Goal: Task Accomplishment & Management: Use online tool/utility

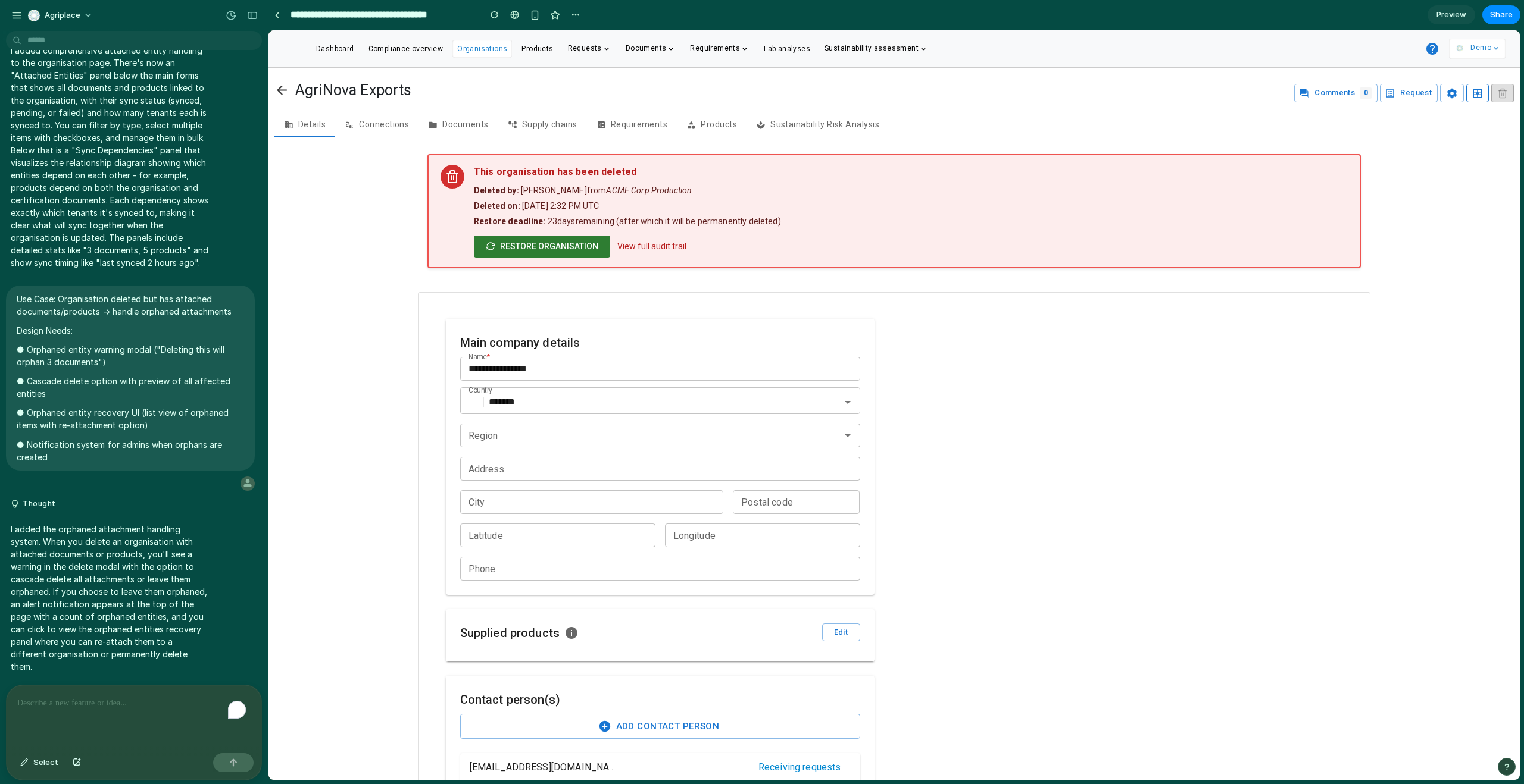
scroll to position [1292, 0]
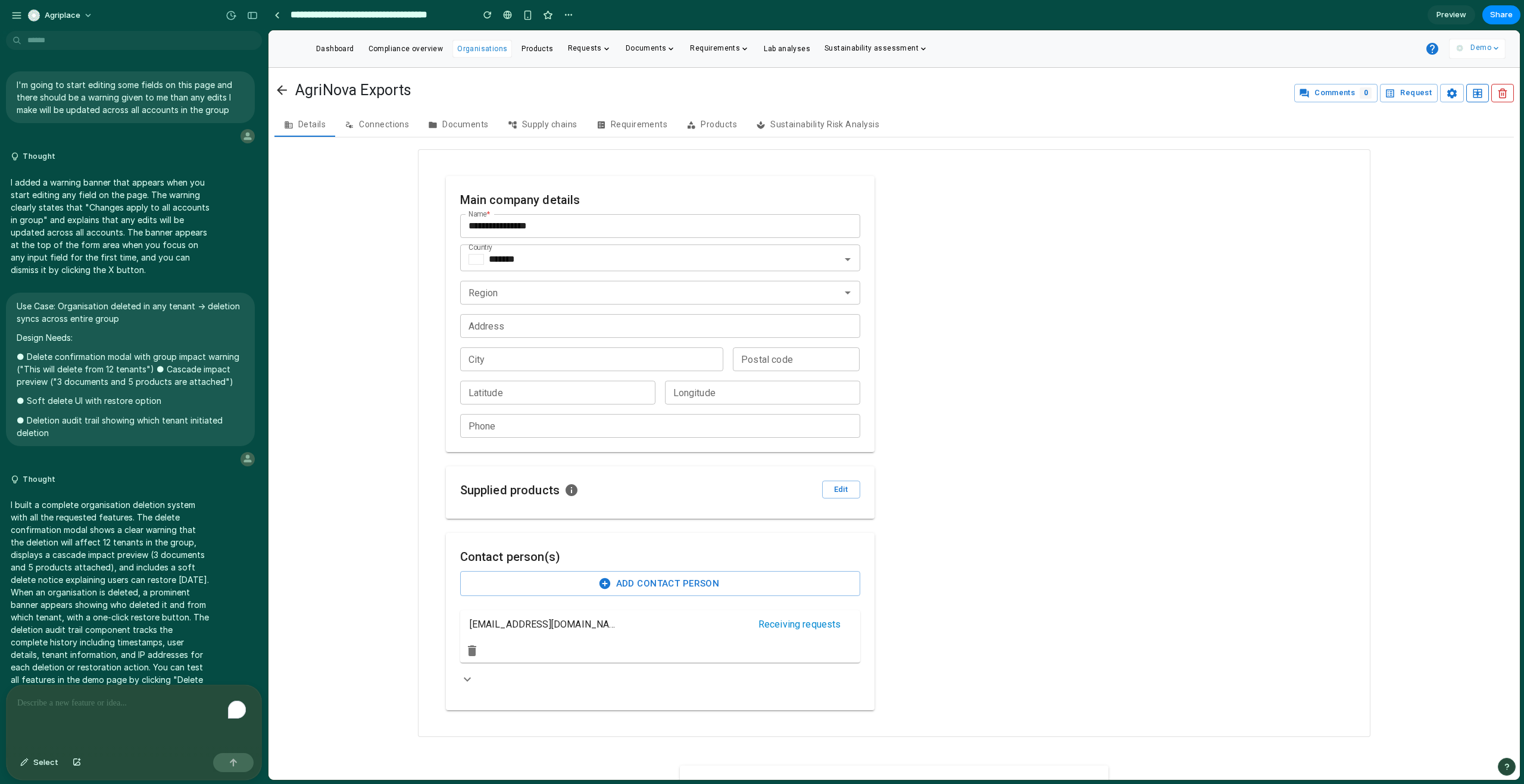
scroll to position [1520, 0]
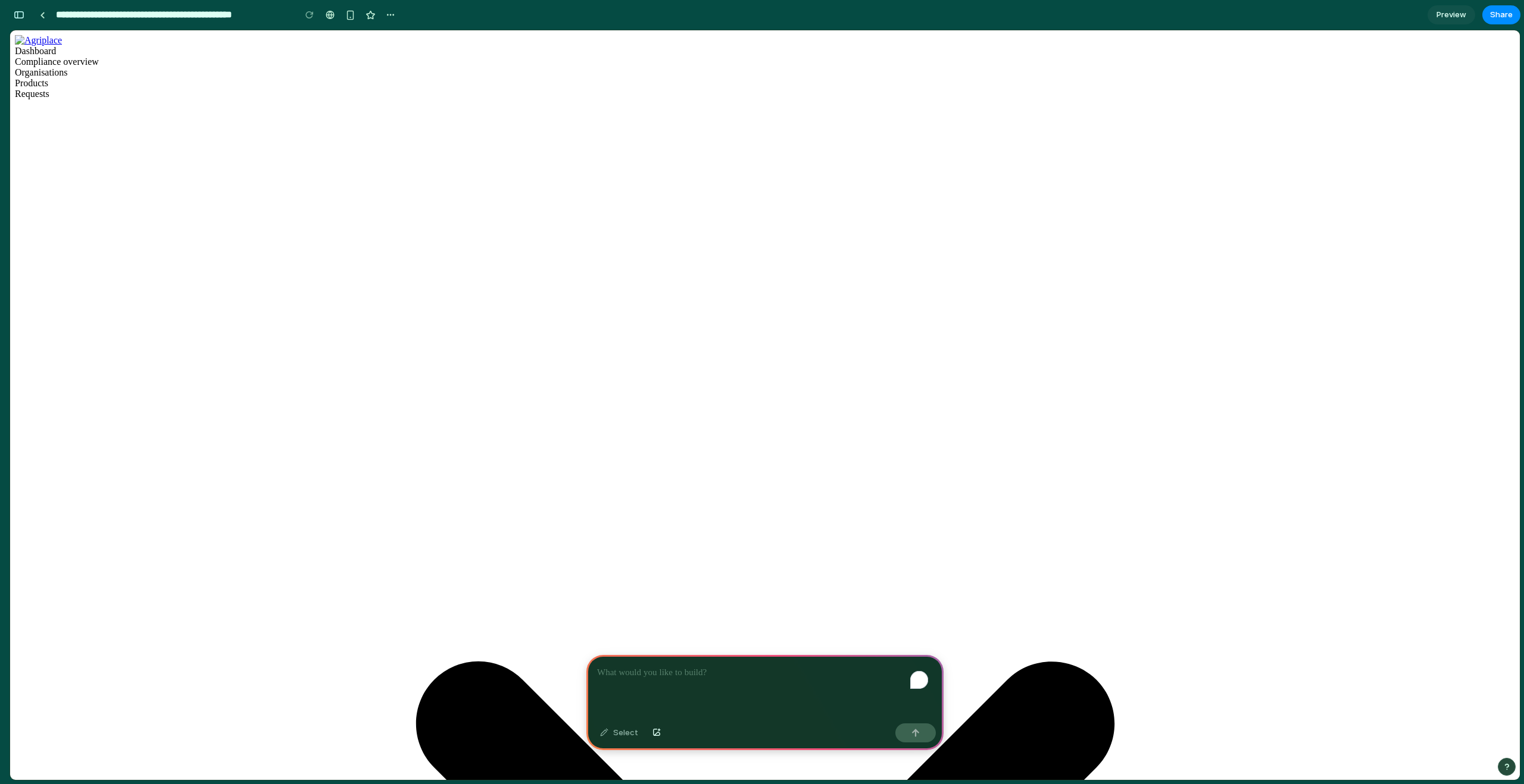
click at [679, 678] on div "To enrich screen reader interactions, please activate Accessibility in Grammarl…" at bounding box center [764, 687] width 357 height 64
click at [676, 674] on p "To enrich screen reader interactions, please activate Accessibility in Grammarl…" at bounding box center [762, 673] width 331 height 15
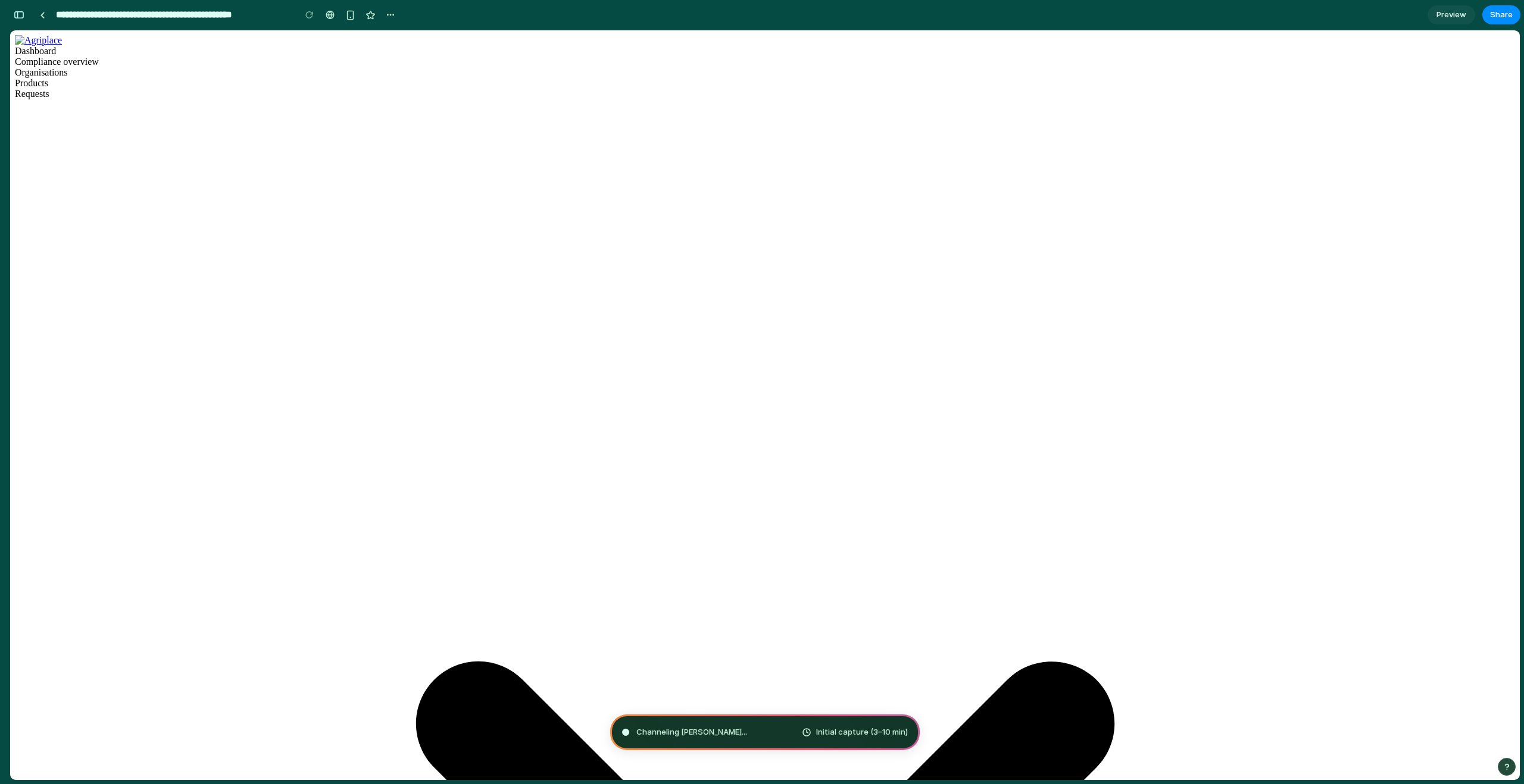
type input "**********"
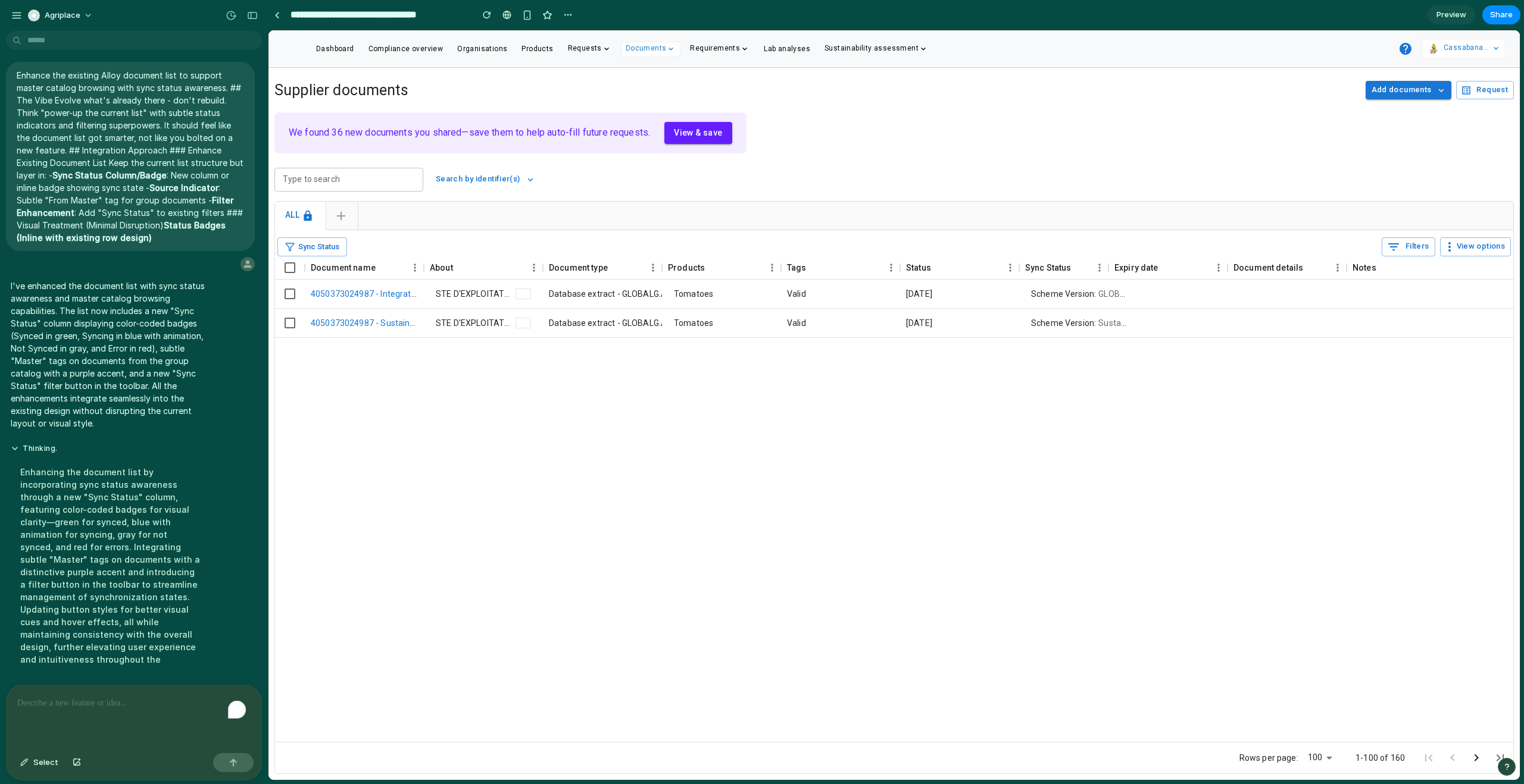
scroll to position [15, 0]
click at [323, 244] on span "Sync Status" at bounding box center [318, 247] width 41 height 12
click at [321, 246] on span "Sync Status" at bounding box center [318, 247] width 41 height 12
click at [936, 290] on div "[DATE]" at bounding box center [959, 294] width 119 height 29
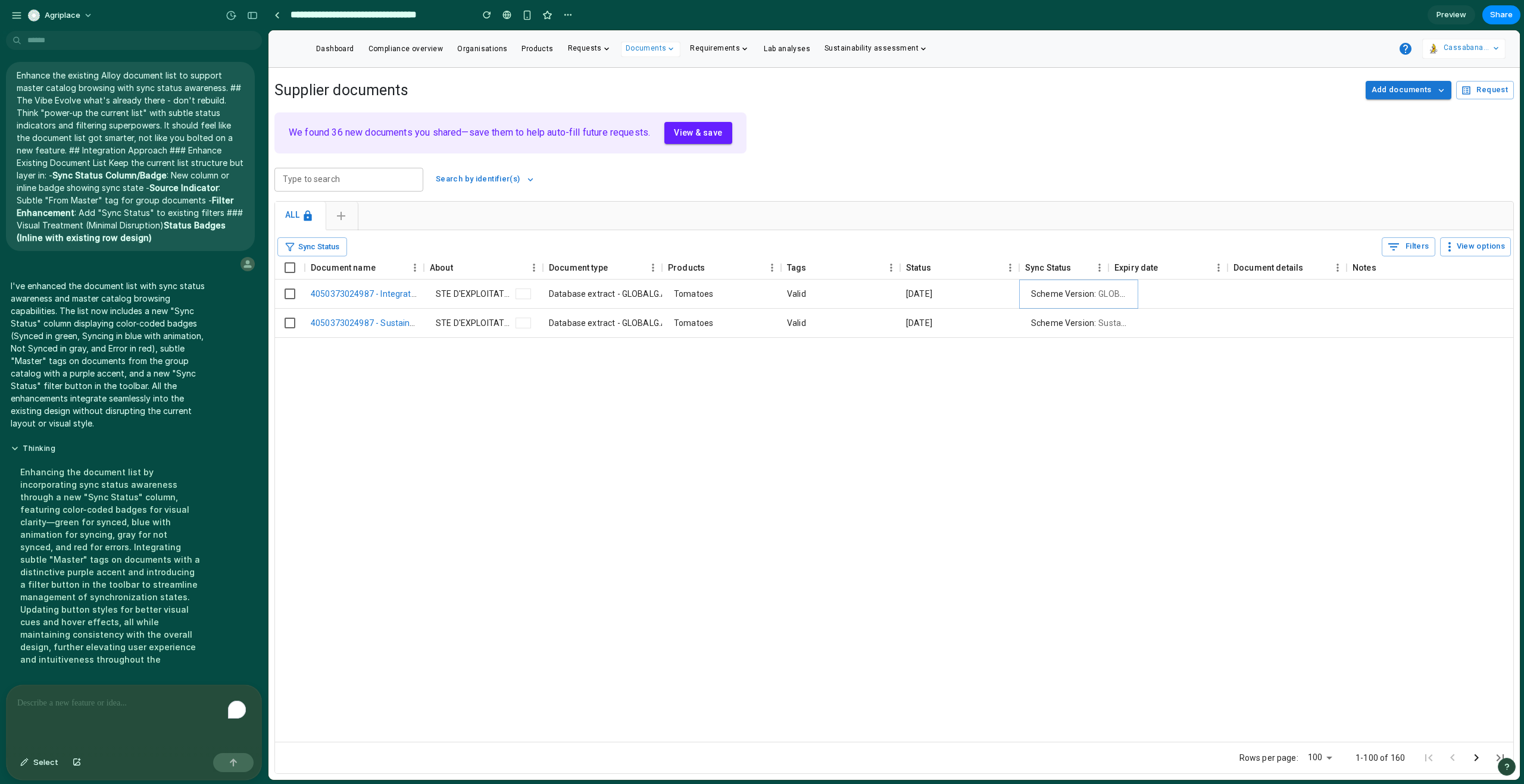
click at [1060, 293] on p "Scheme Version: GLOBALG.A.P. IFA version 6 GFS" at bounding box center [1078, 294] width 95 height 12
click at [1097, 328] on p "Scheme Version: Sustainable Program for Irrigation and Groundwater Use (SPRING)…" at bounding box center [1078, 323] width 95 height 12
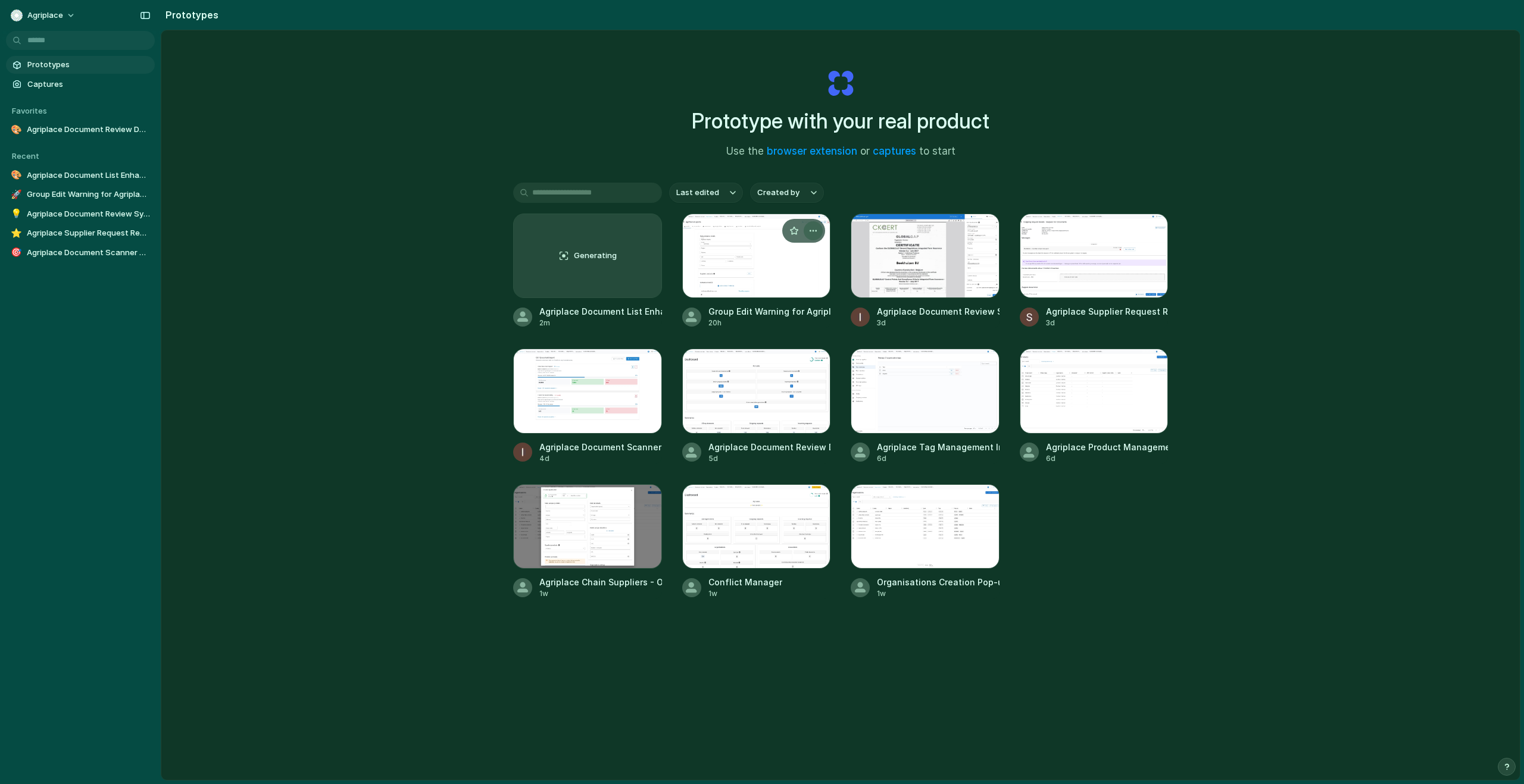
click at [811, 231] on div "button" at bounding box center [813, 231] width 10 height 10
click at [810, 334] on div "Open in new tab Rename Copy link Delete" at bounding box center [762, 392] width 1524 height 784
click at [43, 16] on span "Agriplace" at bounding box center [44, 15] width 36 height 12
click at [61, 64] on span "Invite members" at bounding box center [55, 61] width 57 height 12
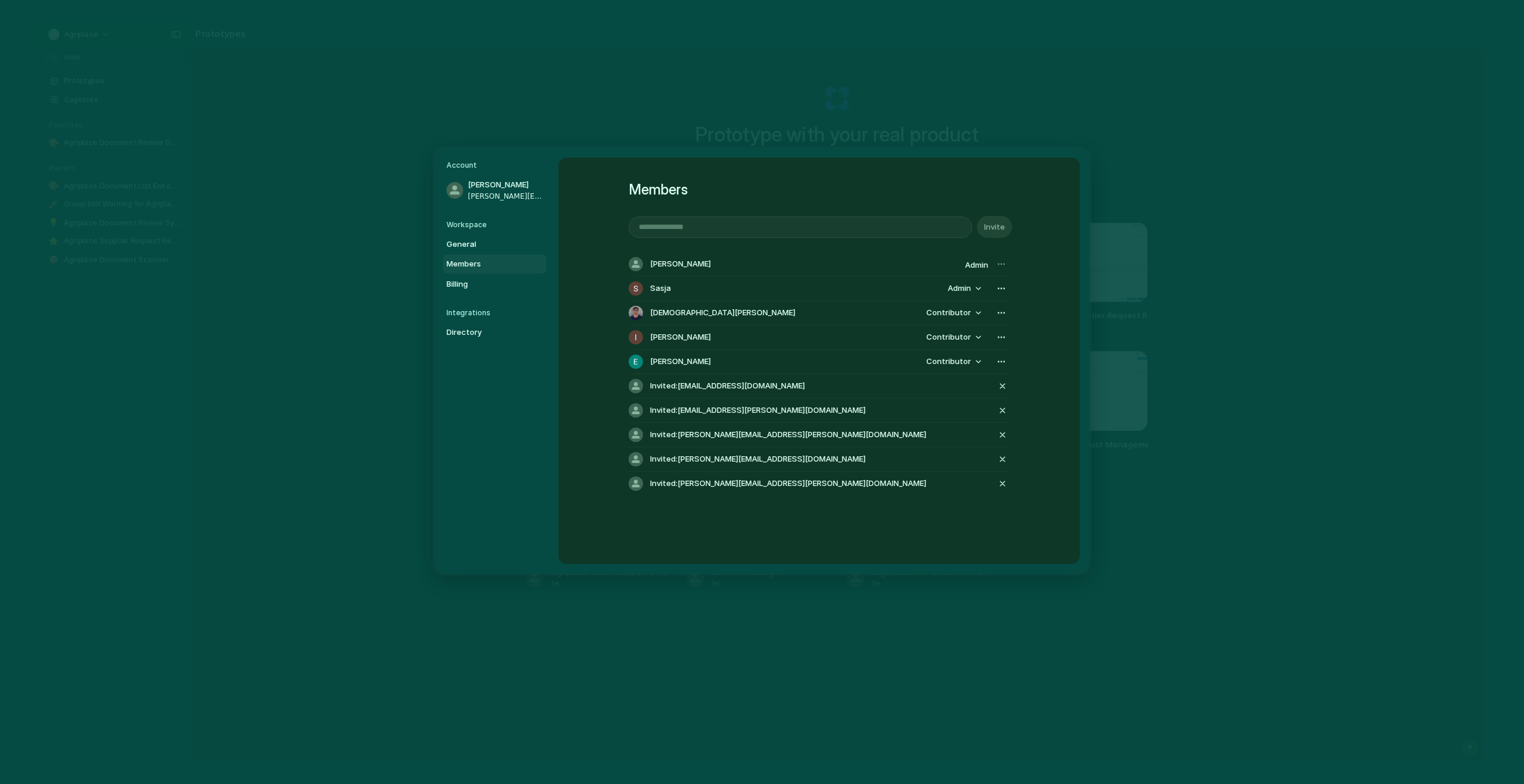
click at [1027, 206] on div "Members Invite Alannah Byrne Admin Sasja Admin Christian Iacullo Contributor la…" at bounding box center [818, 361] width 521 height 406
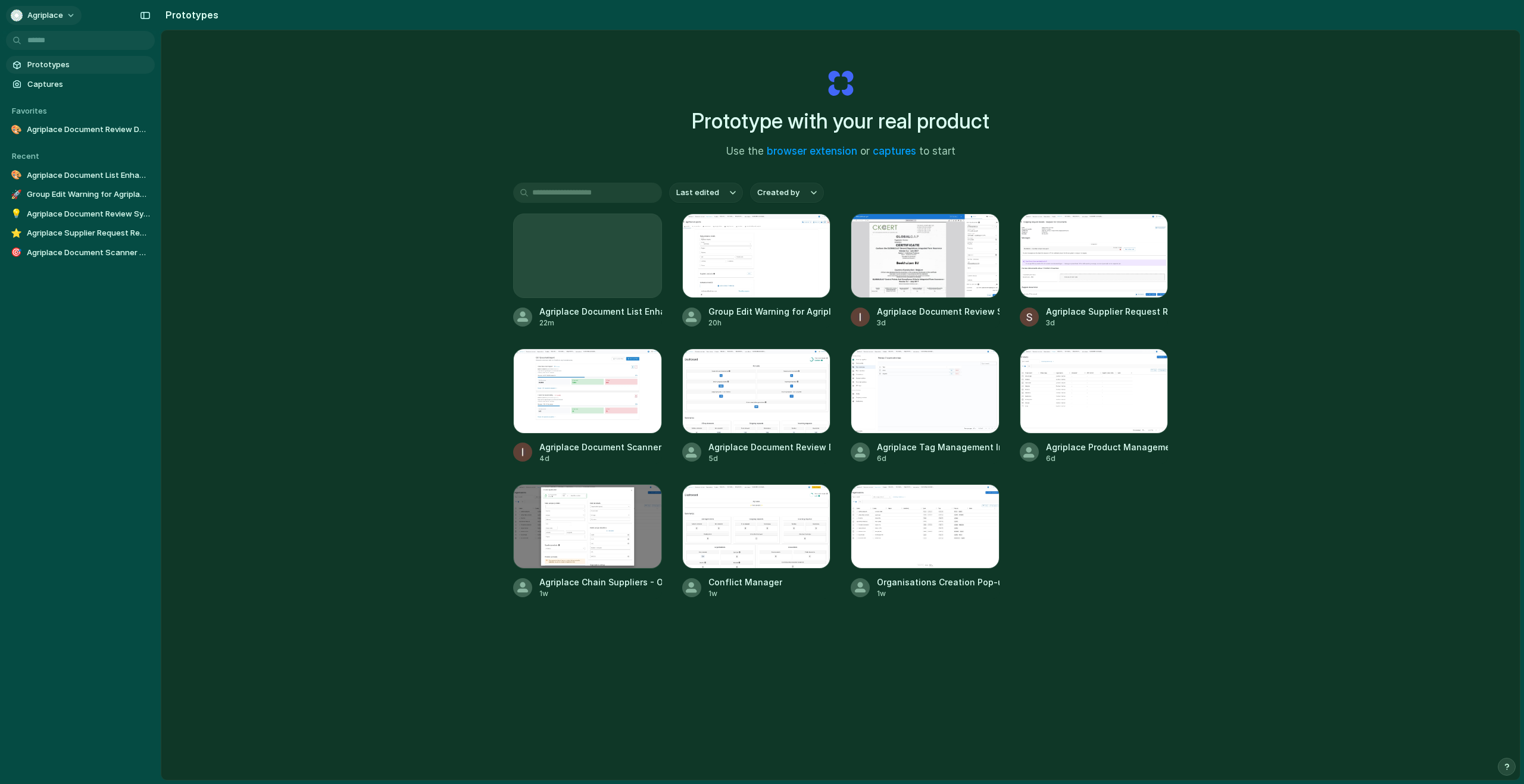
click at [66, 19] on button "Agriplace" at bounding box center [44, 15] width 75 height 19
click at [61, 61] on span "Invite members" at bounding box center [55, 61] width 57 height 12
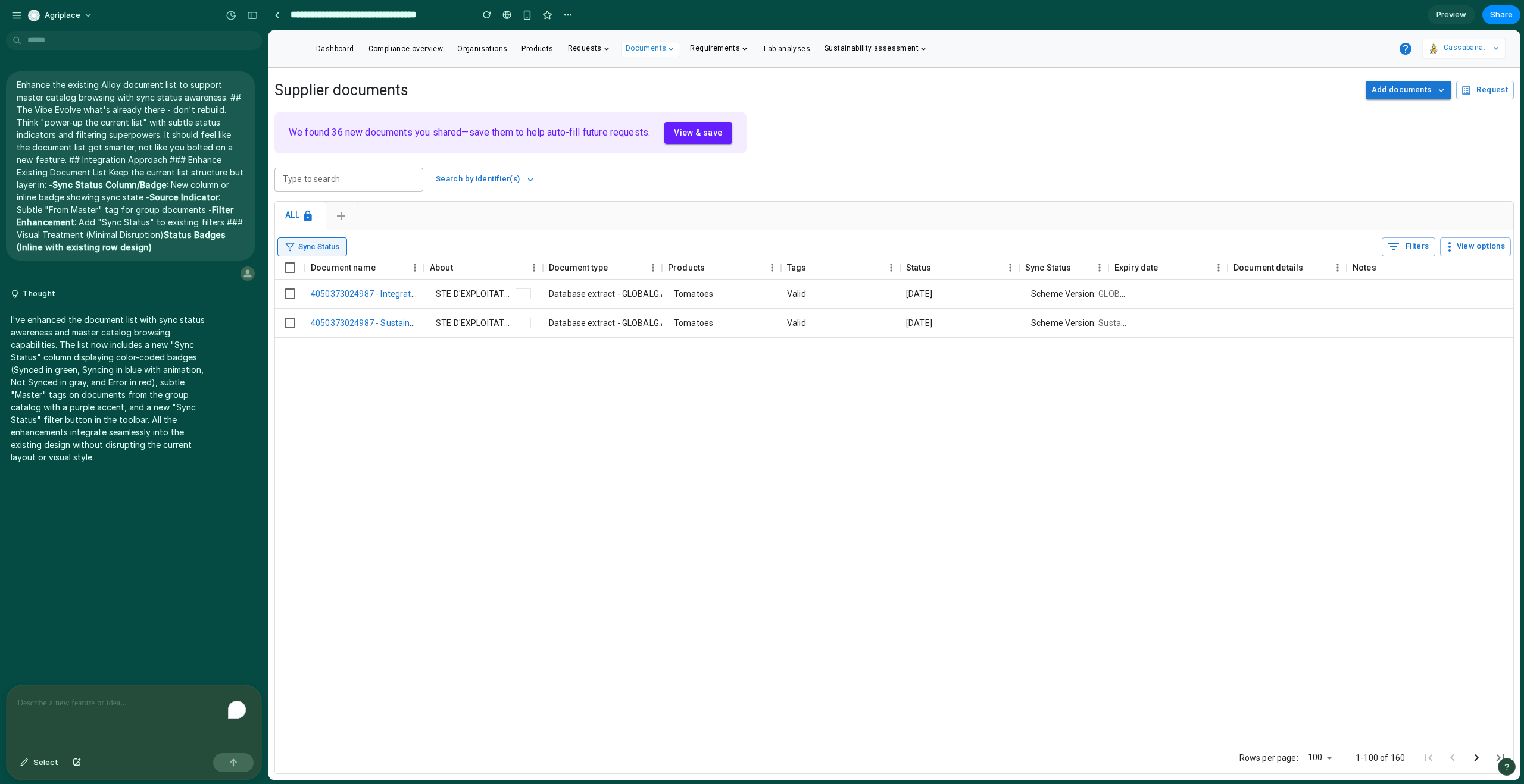
click at [306, 251] on span "Sync Status" at bounding box center [318, 247] width 41 height 12
click at [290, 297] on icon at bounding box center [289, 294] width 15 height 15
click at [290, 292] on icon at bounding box center [289, 294] width 15 height 15
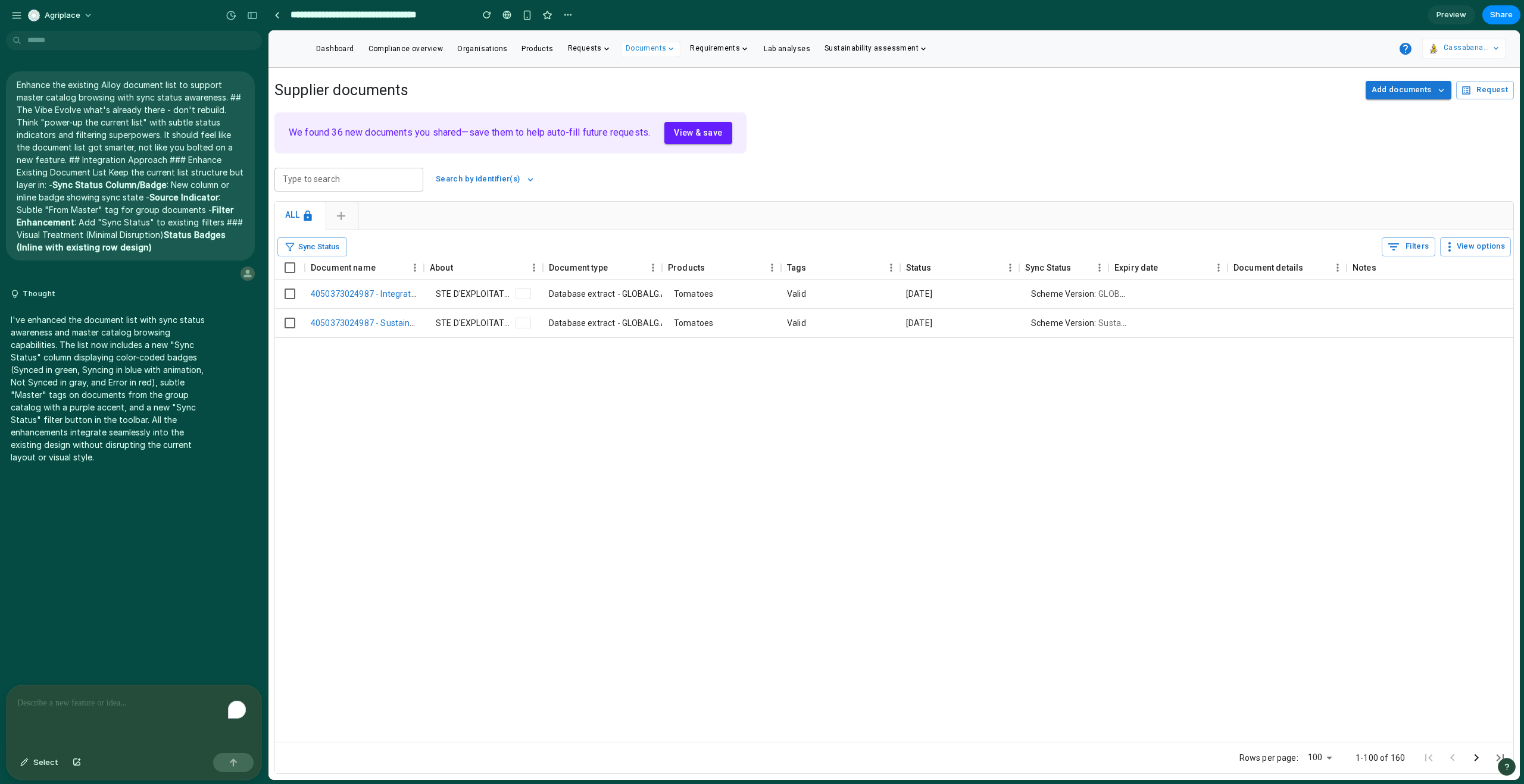
click at [286, 290] on icon at bounding box center [289, 294] width 15 height 15
click at [292, 268] on icon at bounding box center [289, 268] width 15 height 15
click at [302, 250] on span "Sync Status" at bounding box center [318, 247] width 41 height 12
click at [92, 702] on p "To enrich screen reader interactions, please activate Accessibility in Grammarl…" at bounding box center [133, 703] width 233 height 15
click at [87, 708] on div "To enrich screen reader interactions, please activate Accessibility in Grammarl…" at bounding box center [133, 716] width 254 height 63
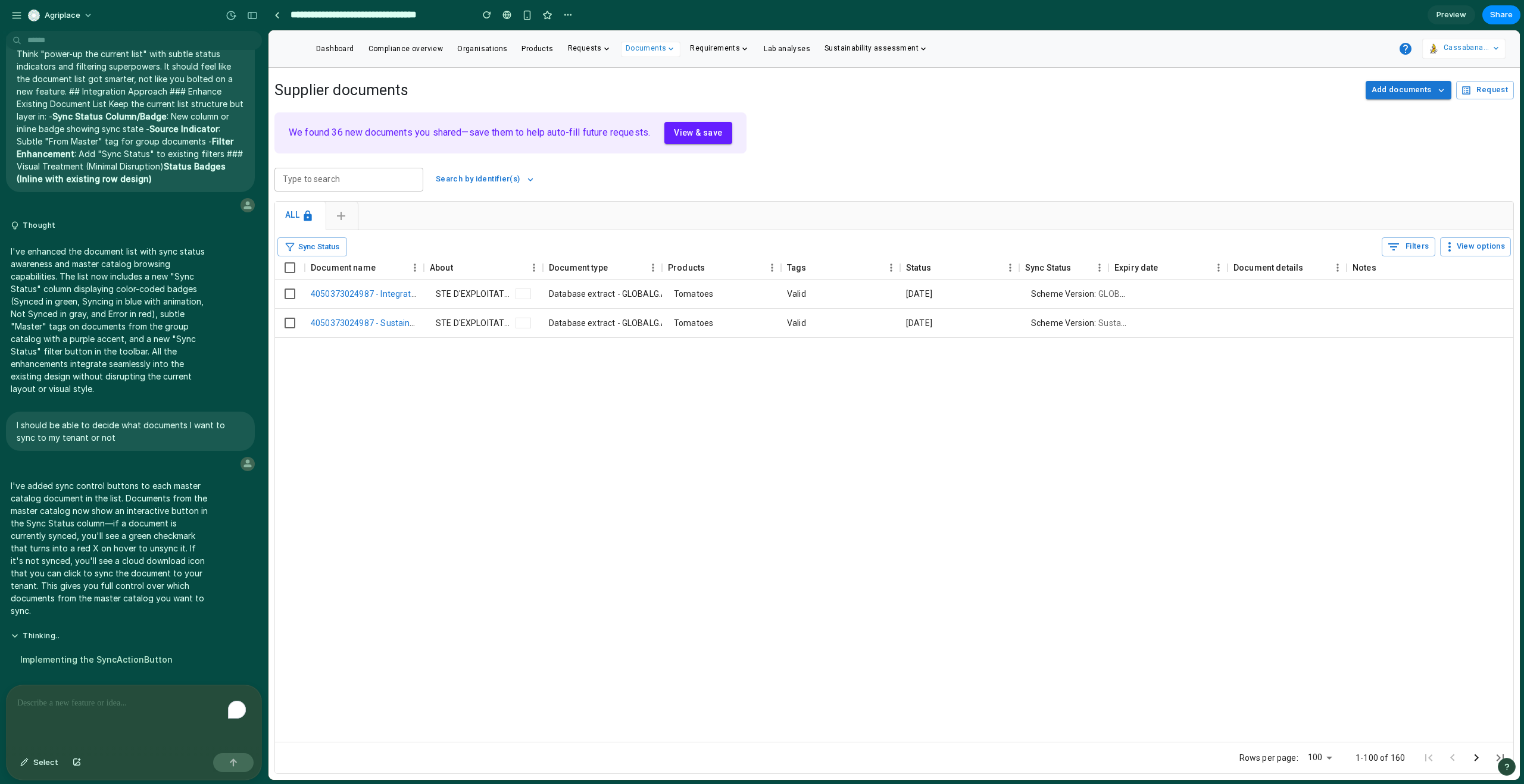
click at [290, 295] on icon at bounding box center [289, 294] width 15 height 15
click at [310, 249] on span "Sync Status" at bounding box center [318, 247] width 41 height 12
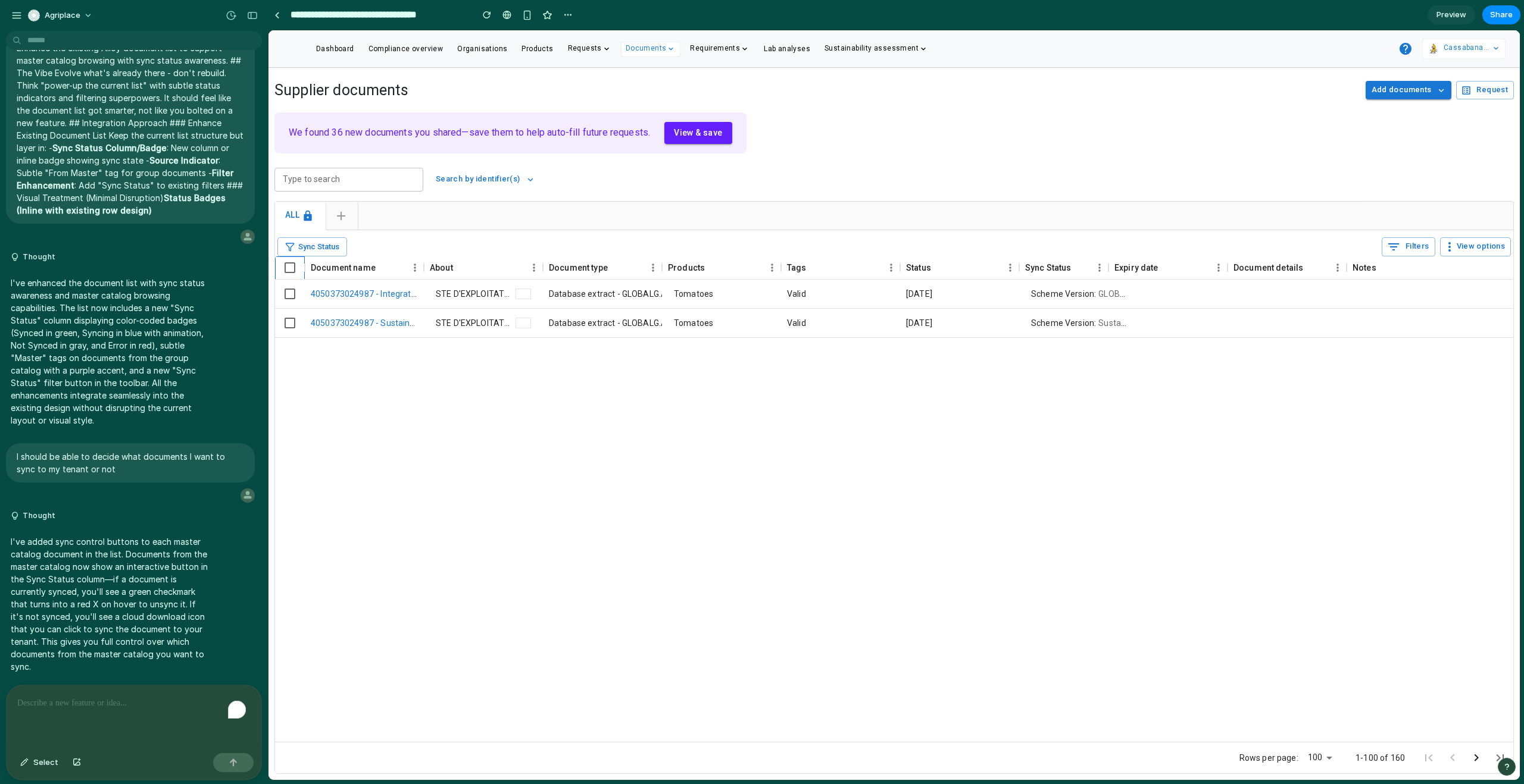
click at [285, 271] on icon at bounding box center [289, 268] width 15 height 15
click at [288, 297] on icon at bounding box center [289, 294] width 15 height 15
click at [289, 326] on icon at bounding box center [289, 323] width 15 height 15
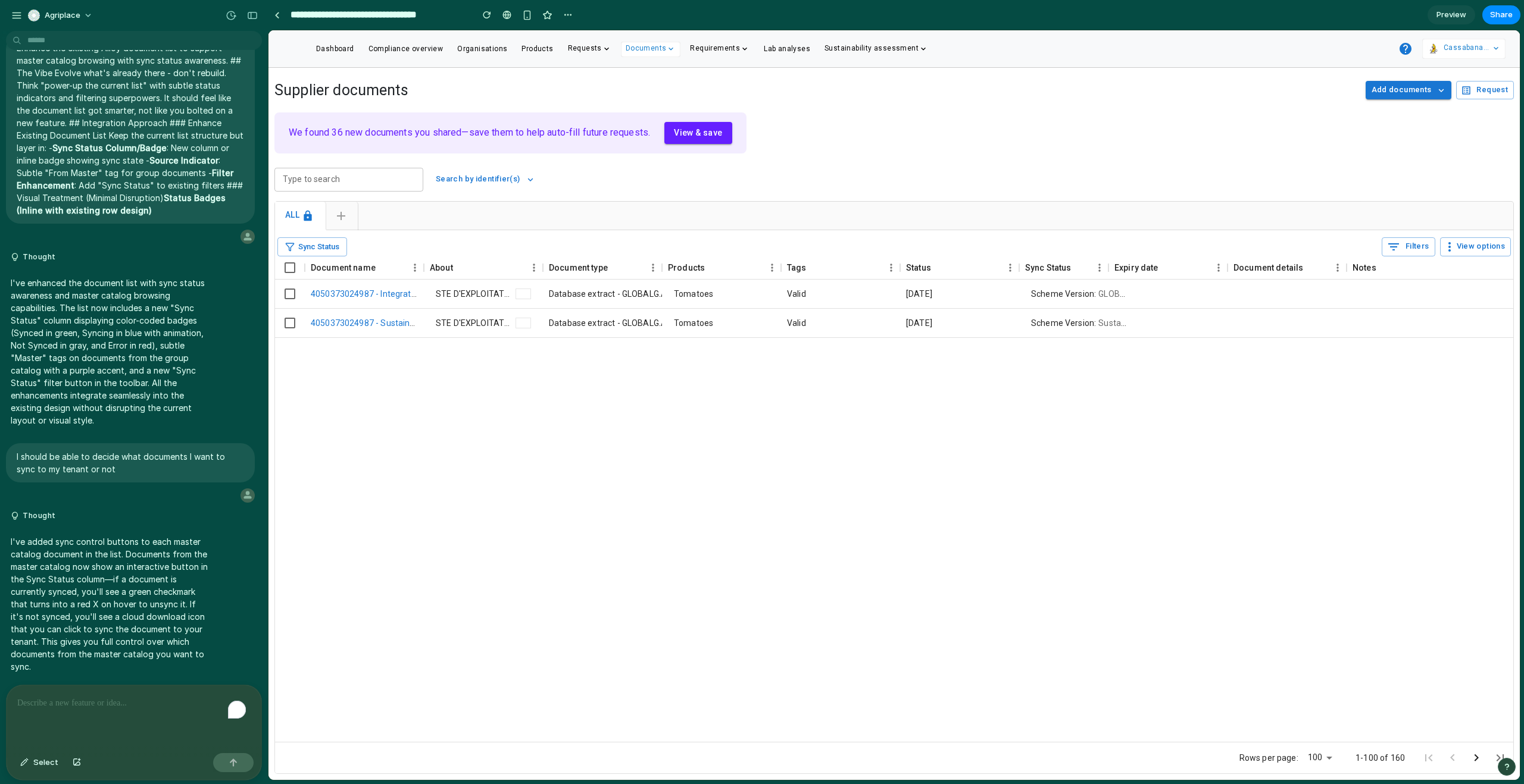
click at [289, 326] on icon at bounding box center [289, 323] width 15 height 15
click at [299, 247] on span "Sync Status" at bounding box center [318, 247] width 41 height 12
click at [1404, 240] on button "0 Filters" at bounding box center [1408, 247] width 53 height 19
click at [1468, 252] on span "View options" at bounding box center [1480, 247] width 48 height 14
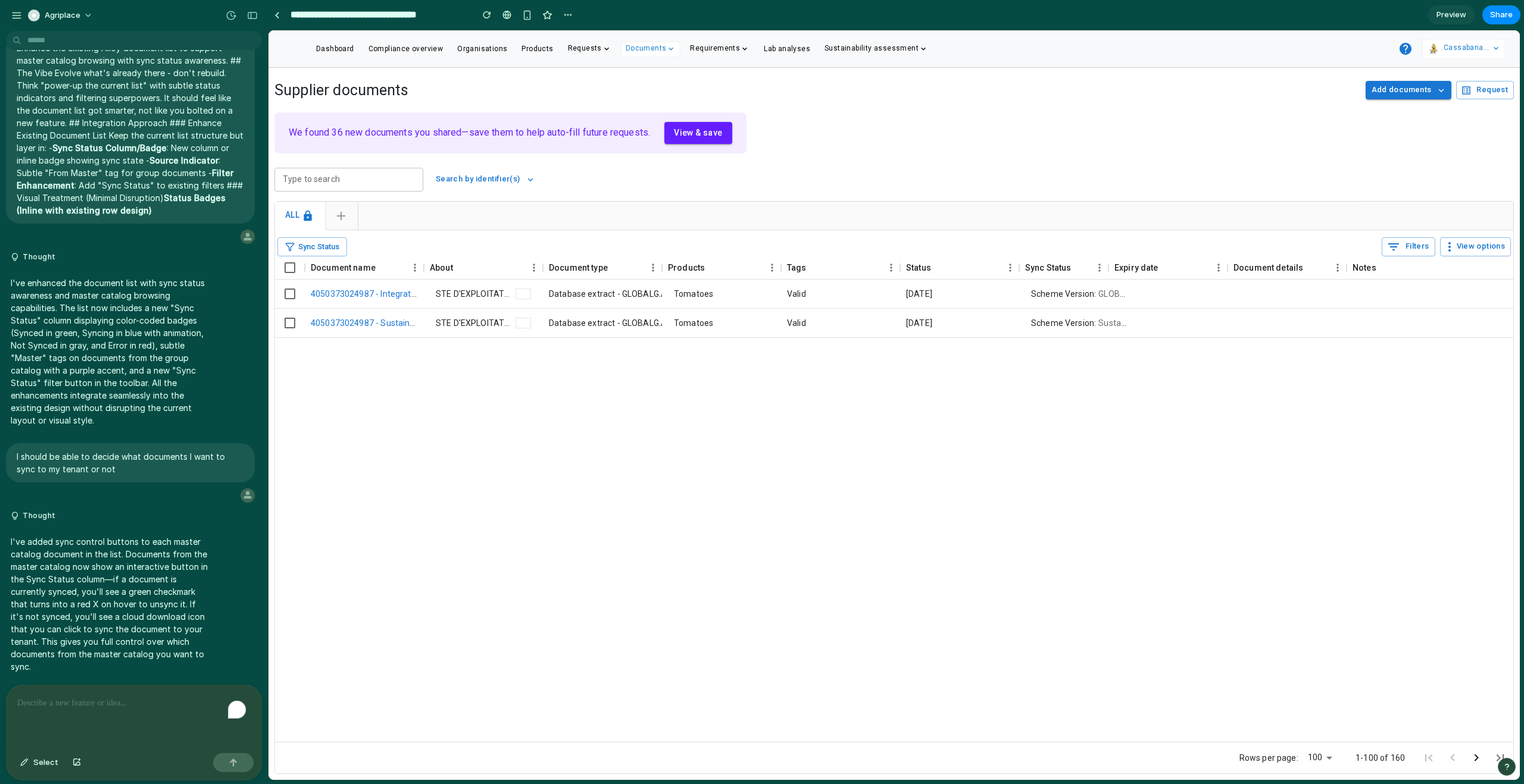
click at [1409, 93] on span "Add documents" at bounding box center [1401, 90] width 60 height 14
click at [75, 711] on div "To enrich screen reader interactions, please activate Accessibility in Grammarl…" at bounding box center [133, 716] width 254 height 63
drag, startPoint x: 541, startPoint y: 265, endPoint x: 603, endPoint y: 260, distance: 62.2
click at [612, 254] on div "Sync Status 0 Filters View options Document name About Document type Products T…" at bounding box center [894, 502] width 1238 height 544
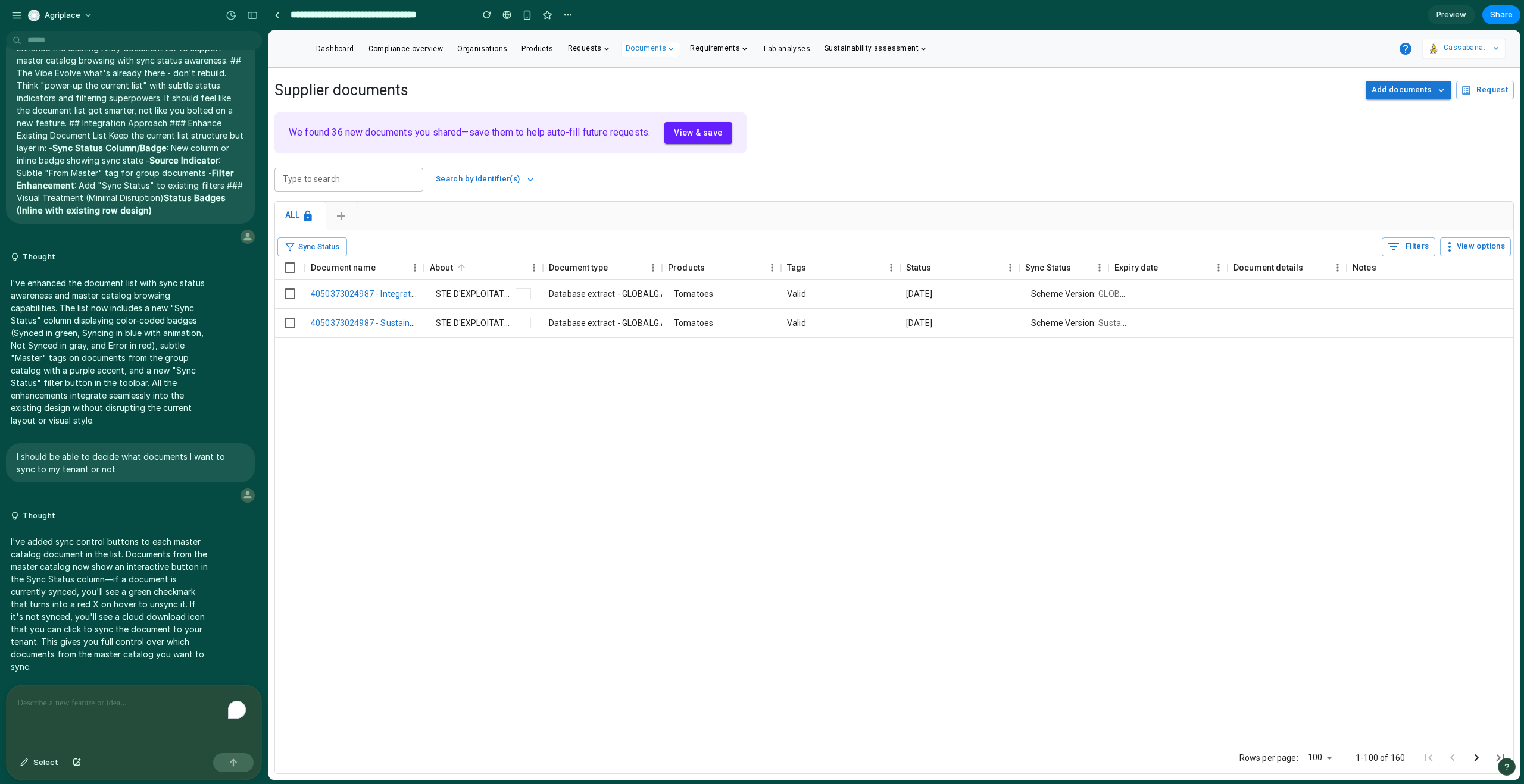
drag, startPoint x: 424, startPoint y: 266, endPoint x: 512, endPoint y: 256, distance: 88.6
click at [512, 257] on div "Document name About Document type Products Tags Status Sync Status Expiry date …" at bounding box center [1072, 268] width 1597 height 23
click at [128, 705] on p "To enrich screen reader interactions, please activate Accessibility in Grammarl…" at bounding box center [133, 703] width 233 height 15
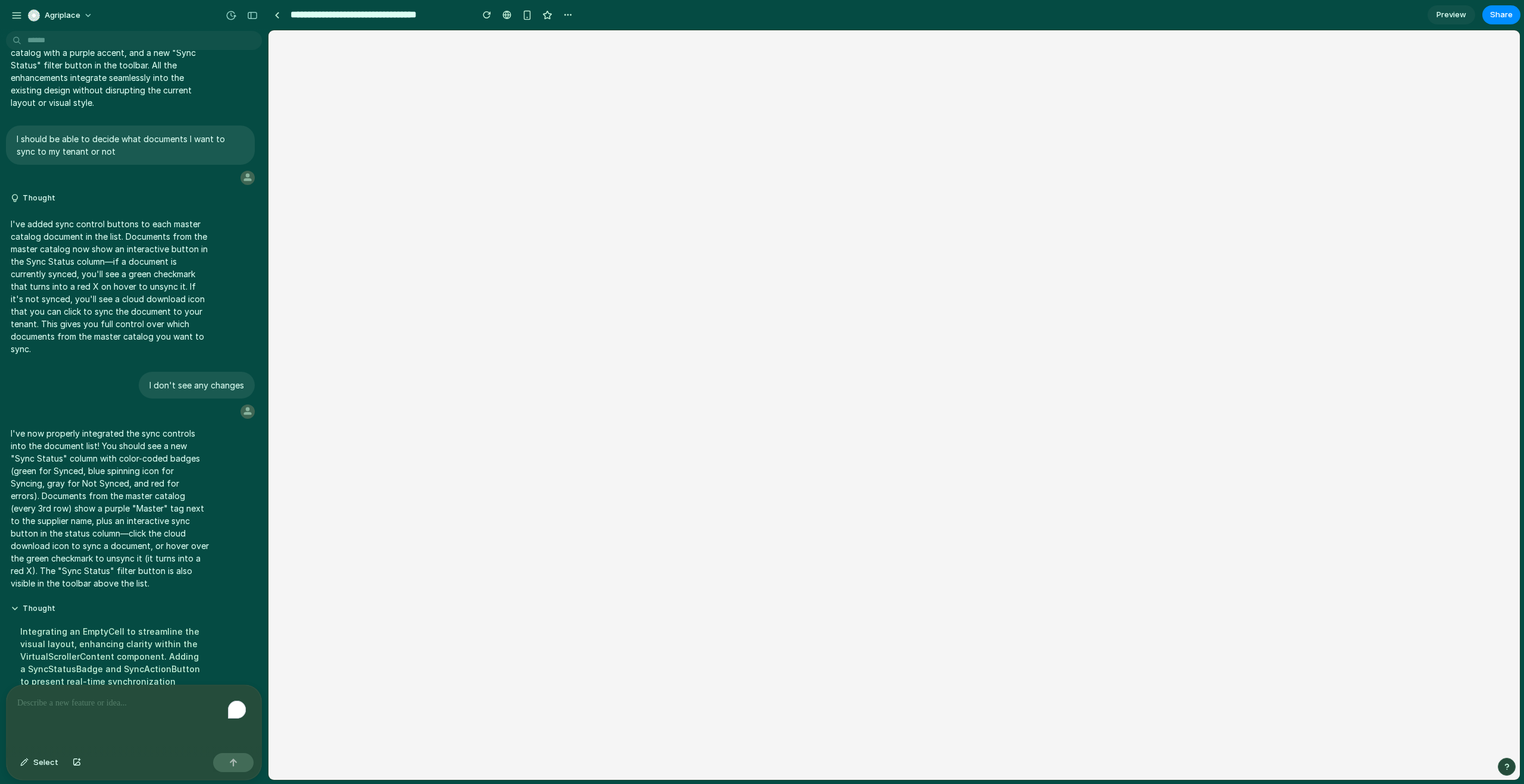
scroll to position [532, 0]
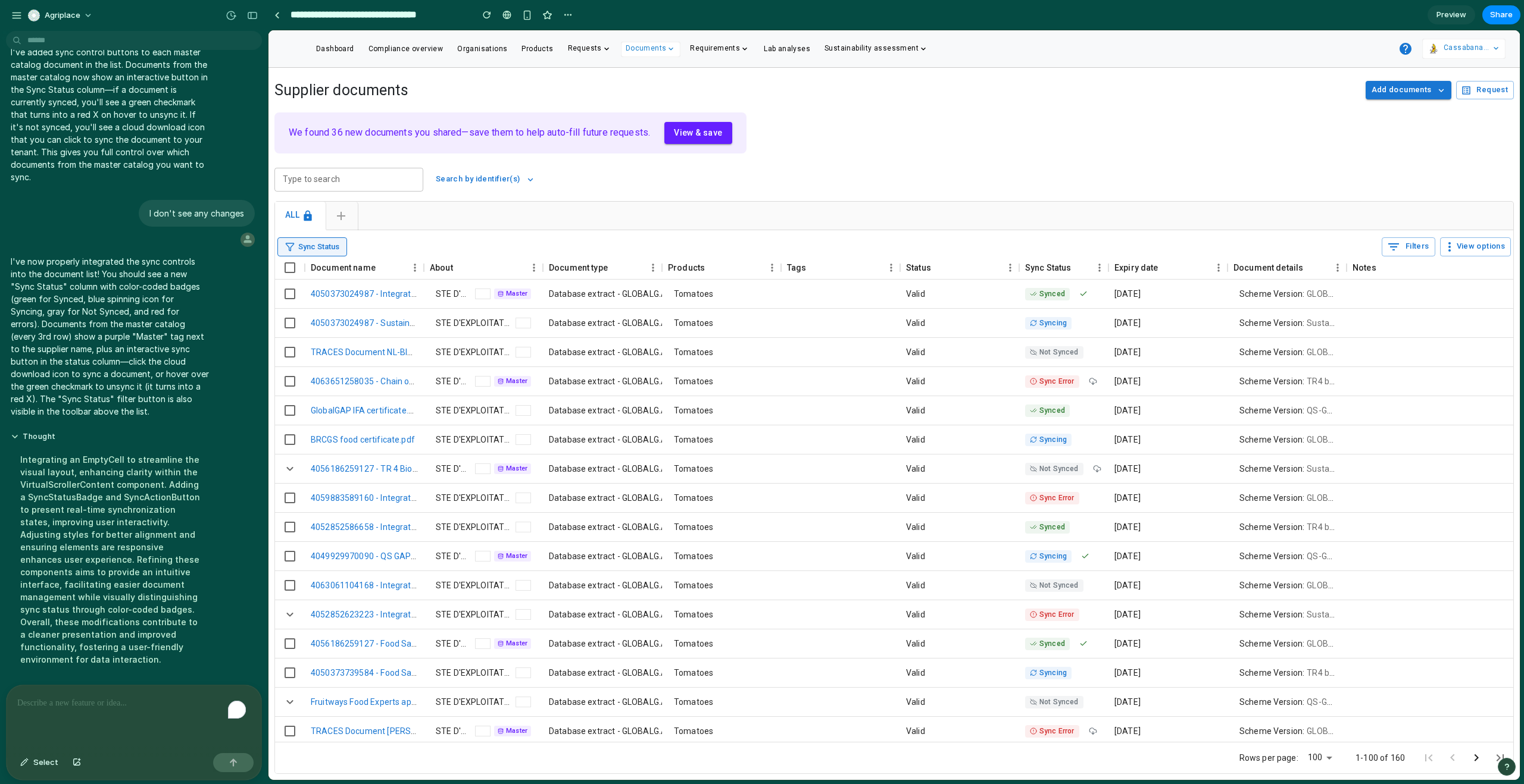
click at [317, 245] on span "Sync Status" at bounding box center [318, 247] width 41 height 12
click at [147, 685] on div "To enrich screen reader interactions, please activate Accessibility in Grammarl…" at bounding box center [133, 716] width 254 height 63
click at [307, 242] on span "Sync Status" at bounding box center [318, 247] width 41 height 12
click at [32, 770] on button "Select" at bounding box center [40, 763] width 50 height 19
click at [343, 250] on div at bounding box center [894, 405] width 1251 height 750
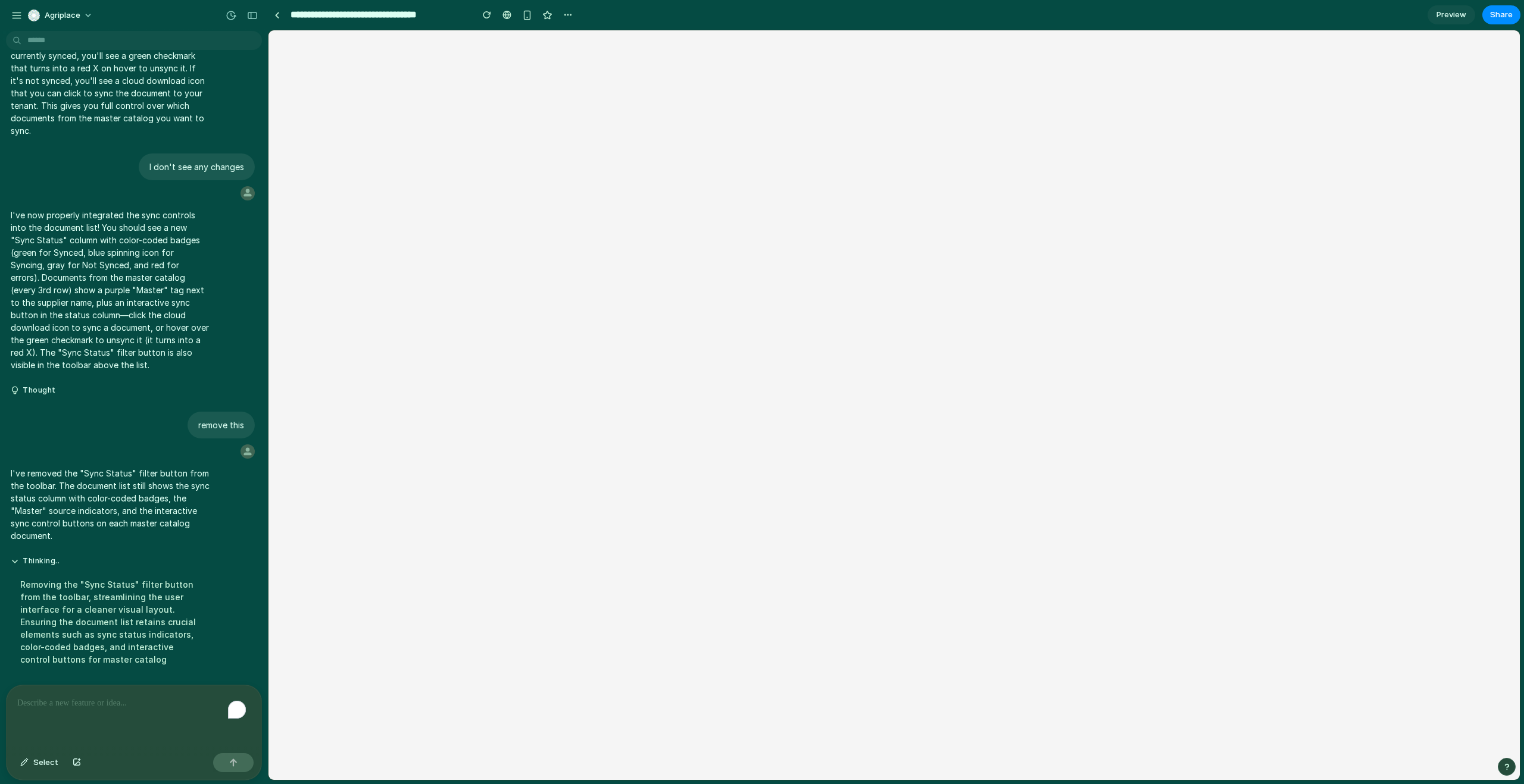
scroll to position [0, 0]
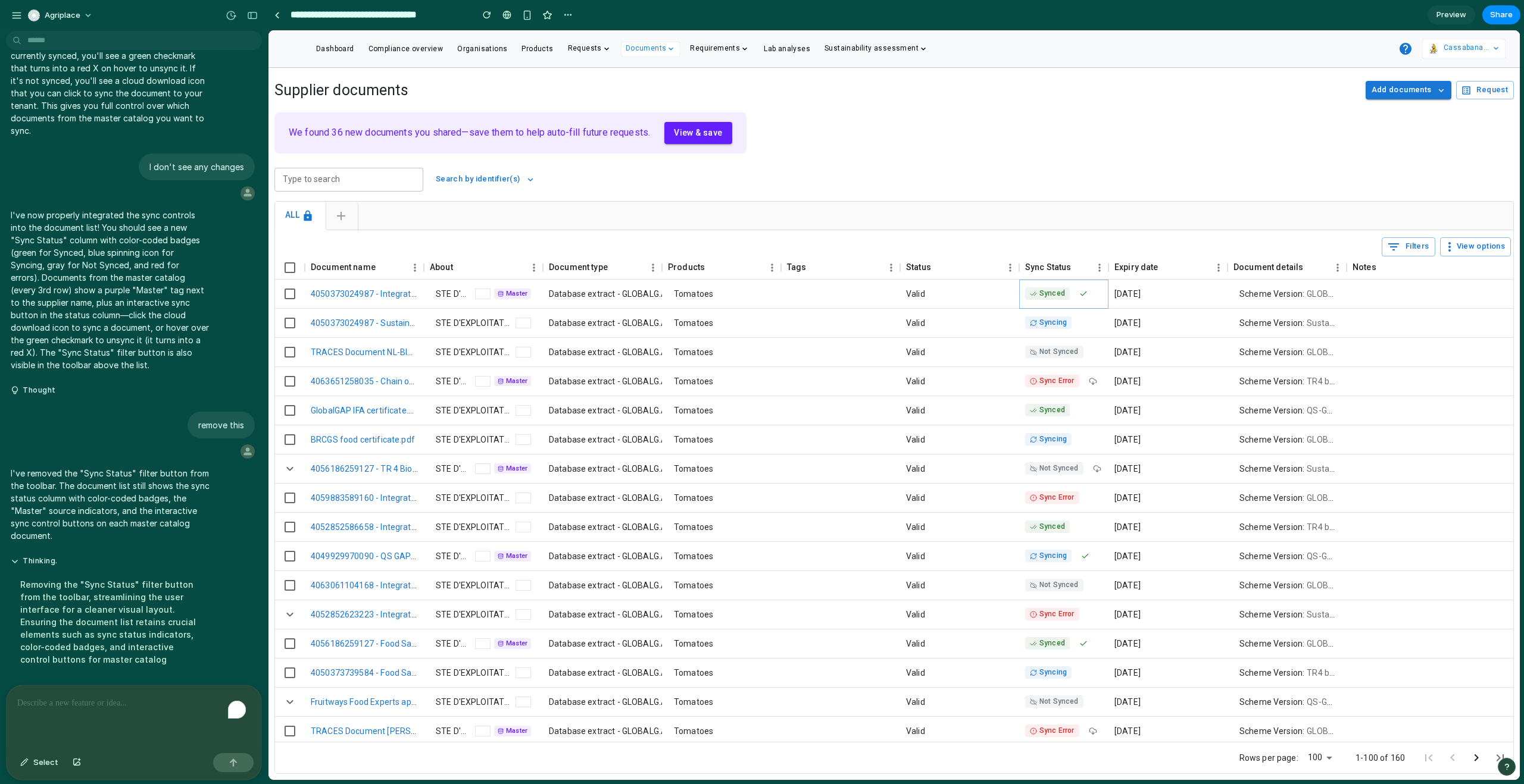
click at [1083, 298] on button at bounding box center [1084, 294] width 14 height 14
click at [1082, 295] on icon at bounding box center [1082, 295] width 1 height 3
click at [1093, 383] on icon at bounding box center [1093, 381] width 9 height 9
click at [1056, 382] on span "Sync Error" at bounding box center [1057, 381] width 35 height 10
click at [1095, 467] on icon at bounding box center [1097, 469] width 9 height 9
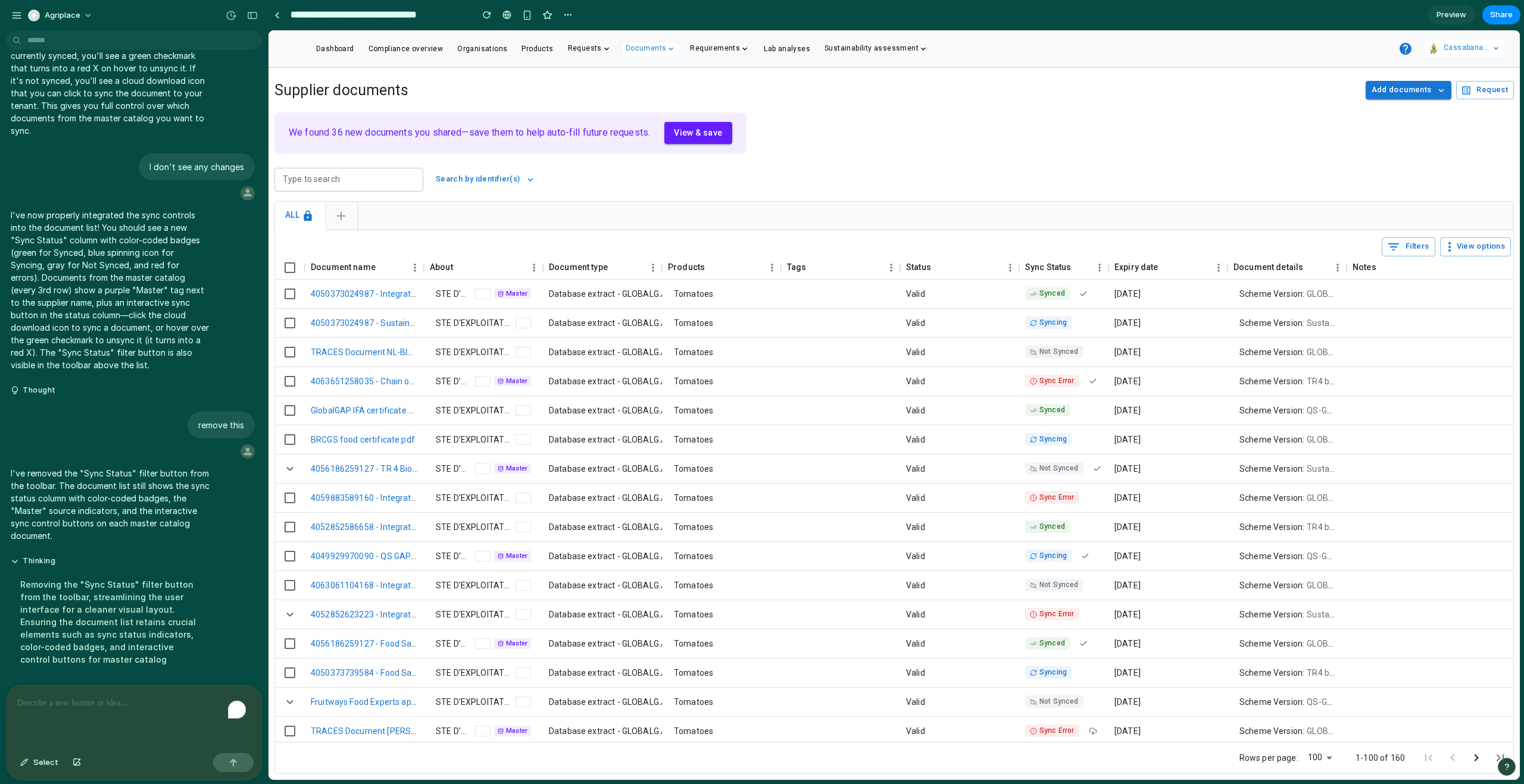
click at [1068, 469] on span "Not Synced" at bounding box center [1059, 469] width 40 height 10
click at [517, 289] on div "Master" at bounding box center [513, 294] width 37 height 11
click at [33, 764] on span "Select" at bounding box center [45, 763] width 25 height 12
click at [510, 293] on div at bounding box center [894, 405] width 1251 height 750
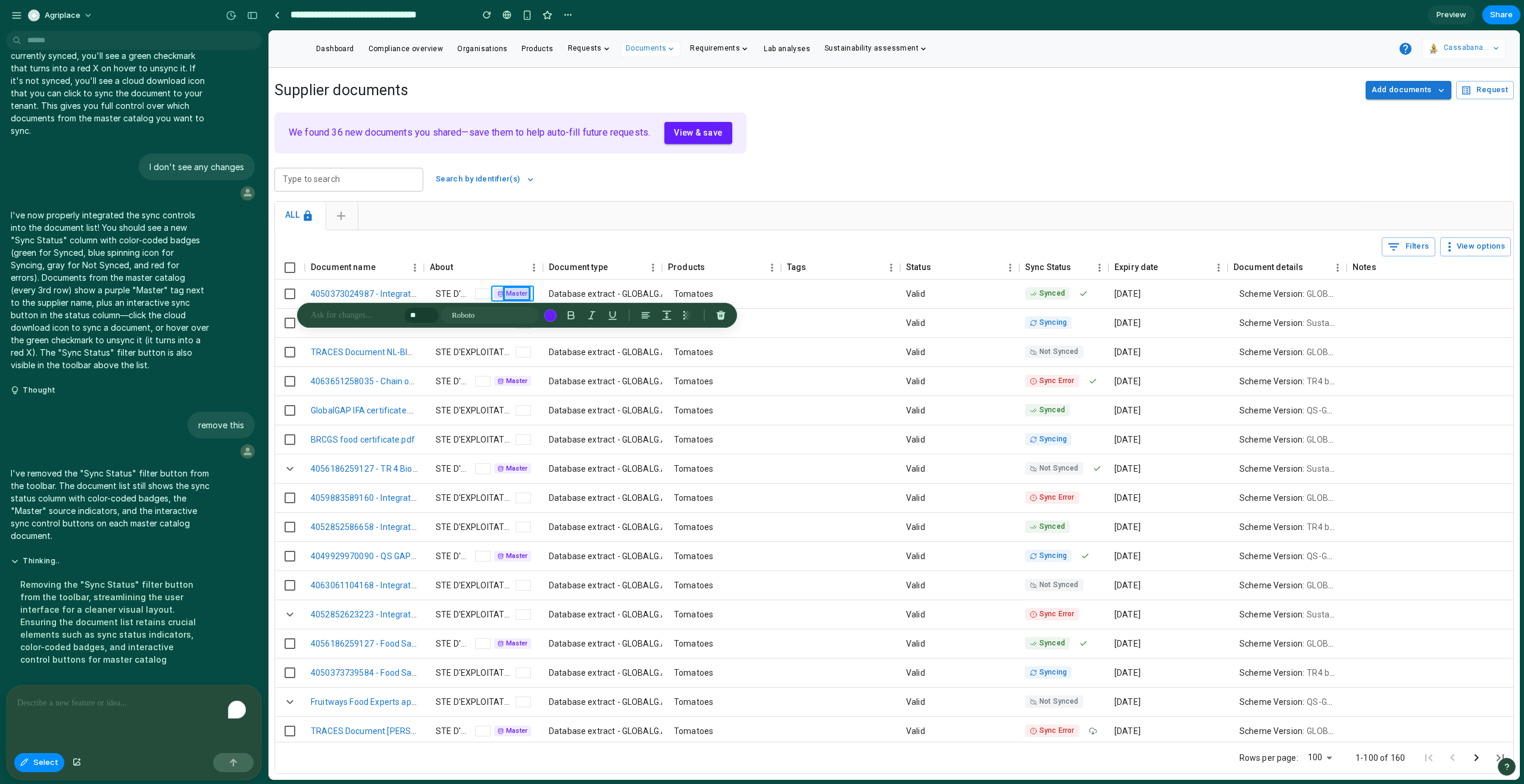
click at [496, 289] on div at bounding box center [894, 405] width 1251 height 750
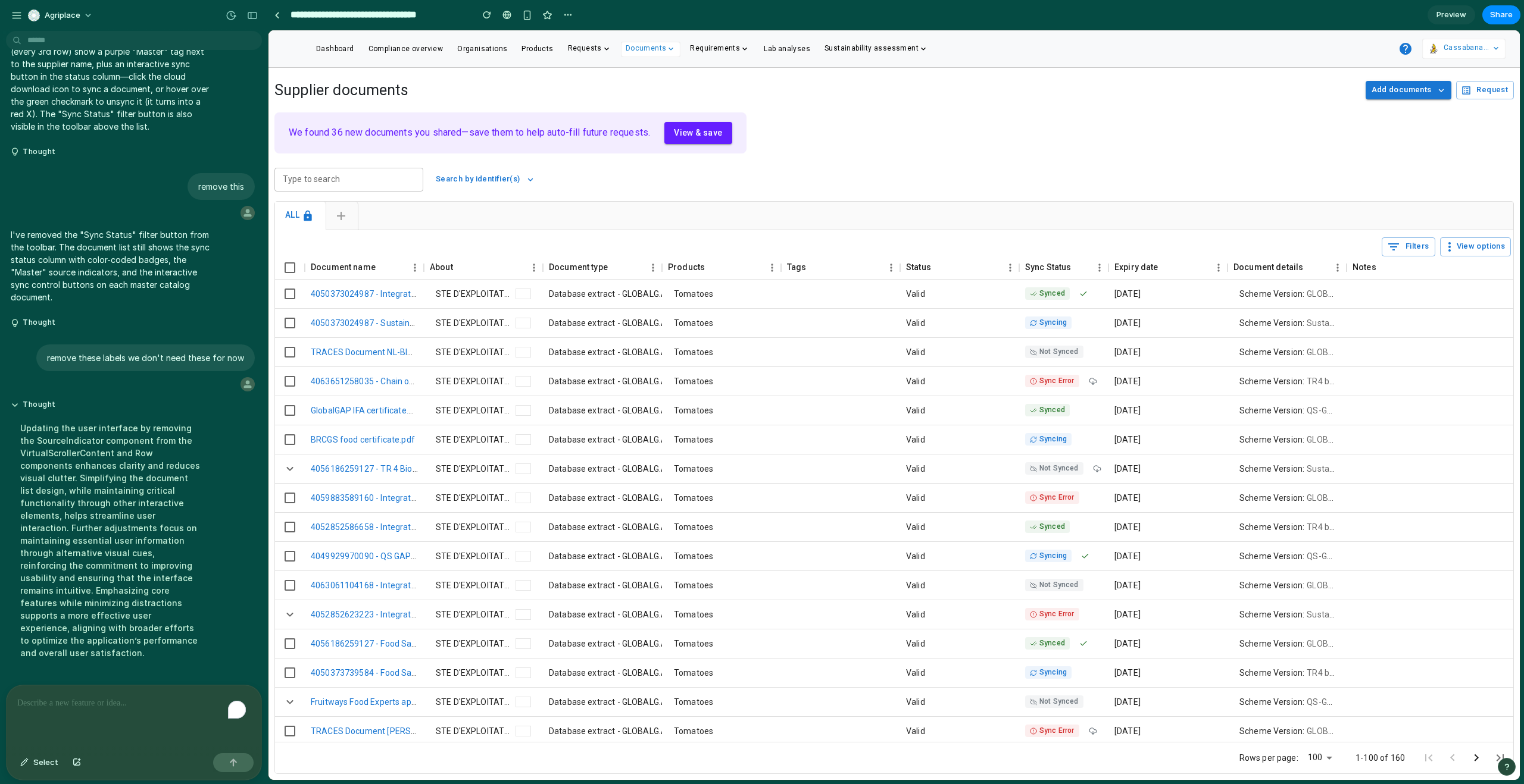
click at [1039, 499] on div "Sync Error" at bounding box center [1052, 497] width 54 height 13
click at [1059, 530] on span "Synced" at bounding box center [1052, 527] width 25 height 10
click at [1459, 17] on span "Preview" at bounding box center [1451, 15] width 30 height 12
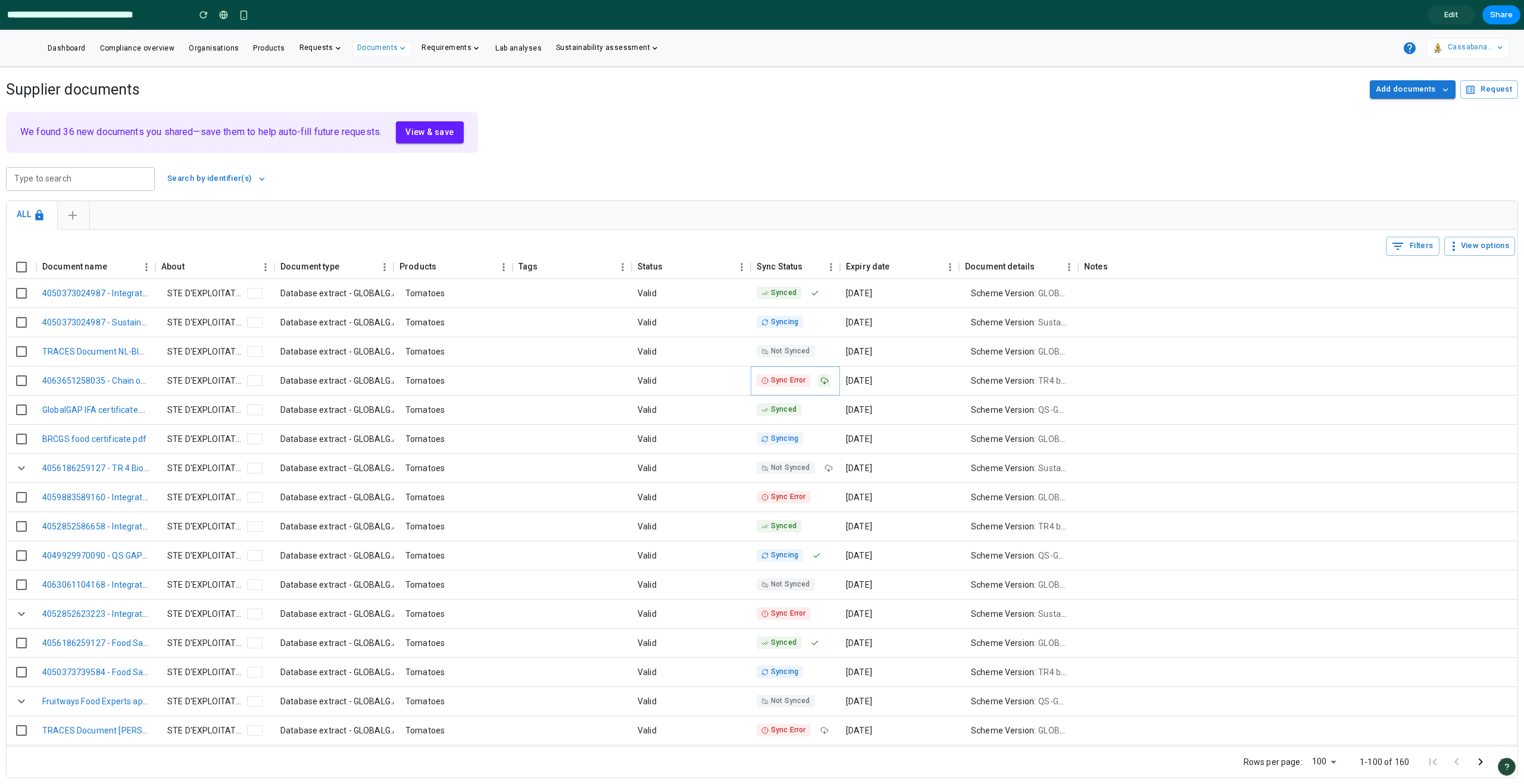
click at [823, 382] on icon at bounding box center [823, 382] width 1 height 3
click at [1451, 16] on span "Edit" at bounding box center [1451, 15] width 15 height 12
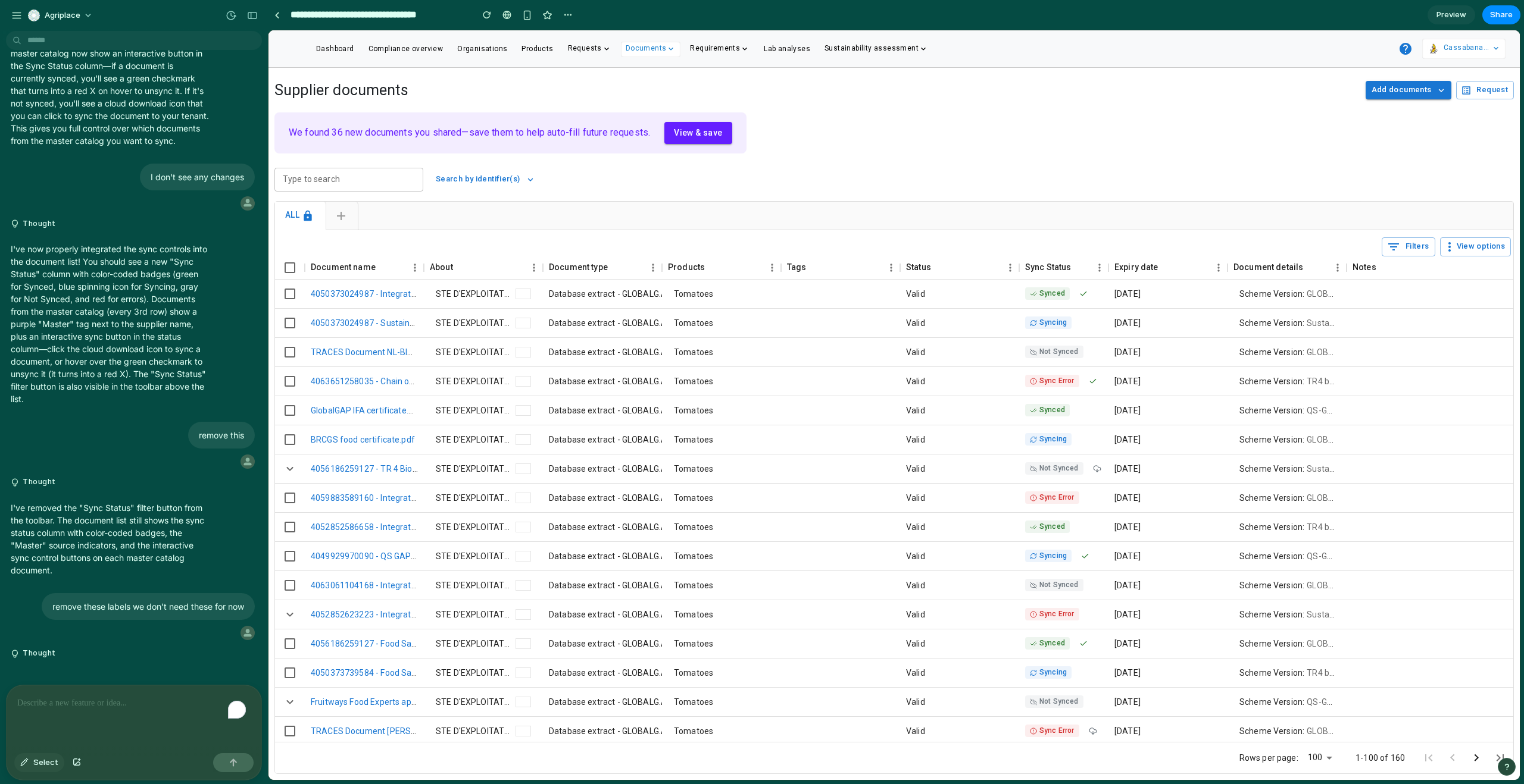
click at [35, 760] on span "Select" at bounding box center [45, 763] width 25 height 12
click at [1066, 370] on div at bounding box center [894, 405] width 1251 height 750
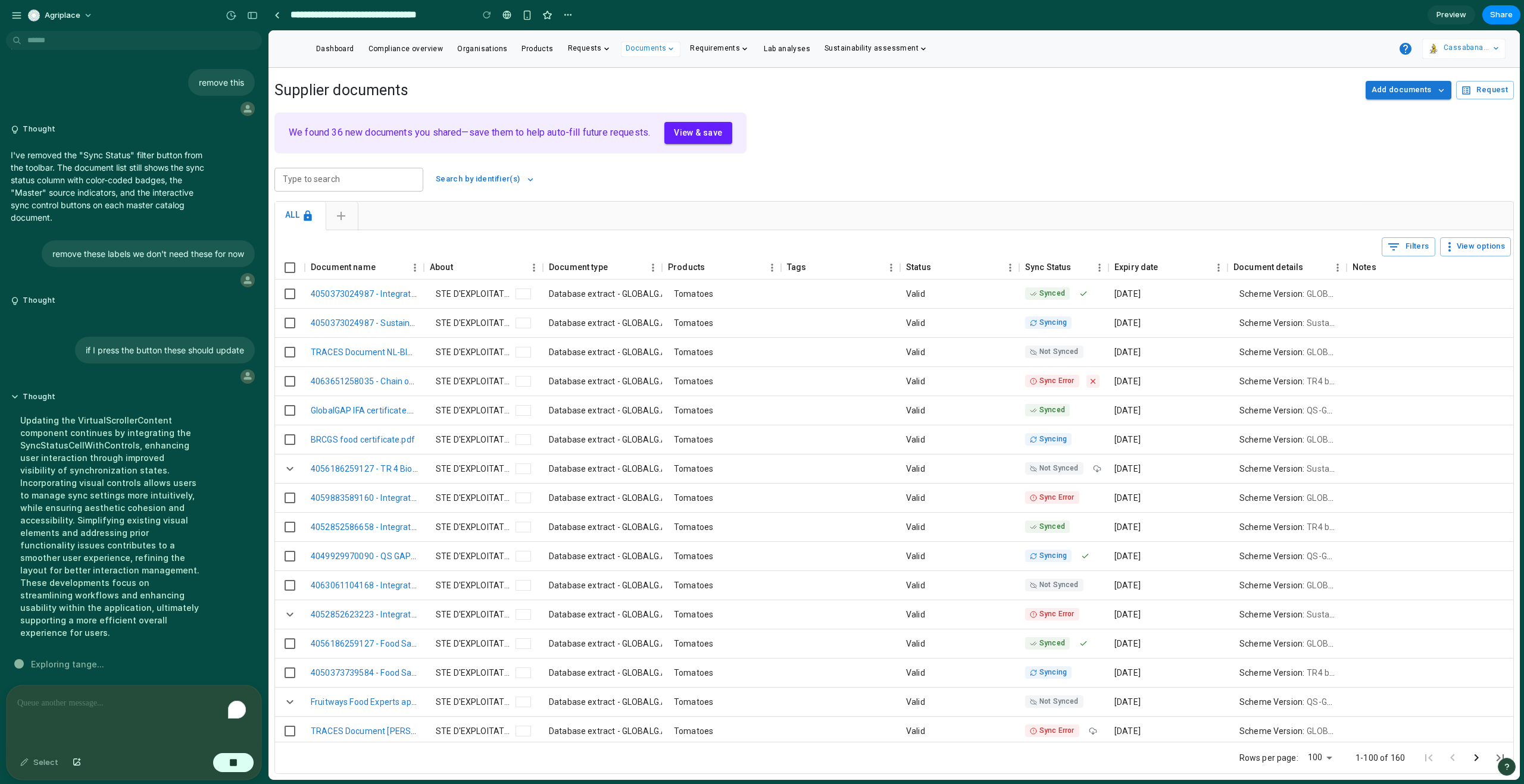
scroll to position [908, 0]
